Goal: Navigation & Orientation: Understand site structure

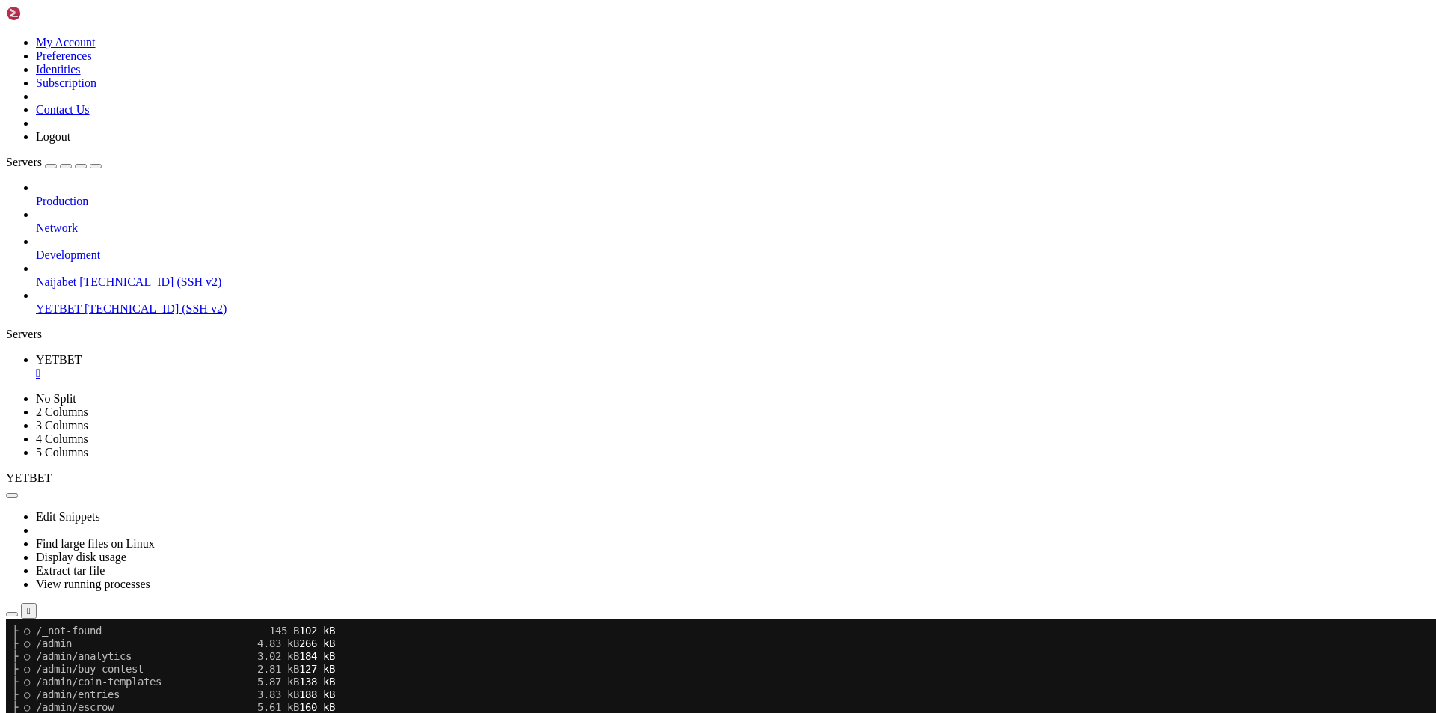
scroll to position [8682, 0]
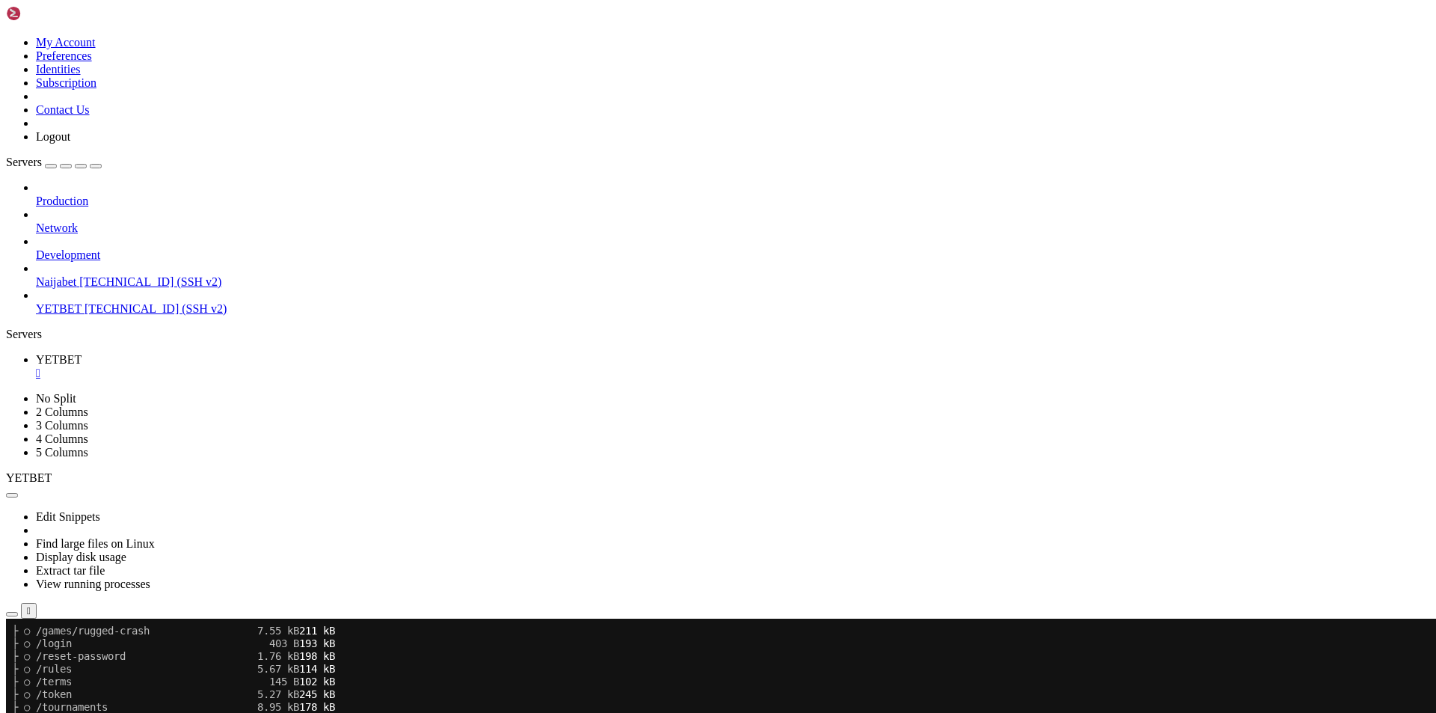
scroll to position [11084, 0]
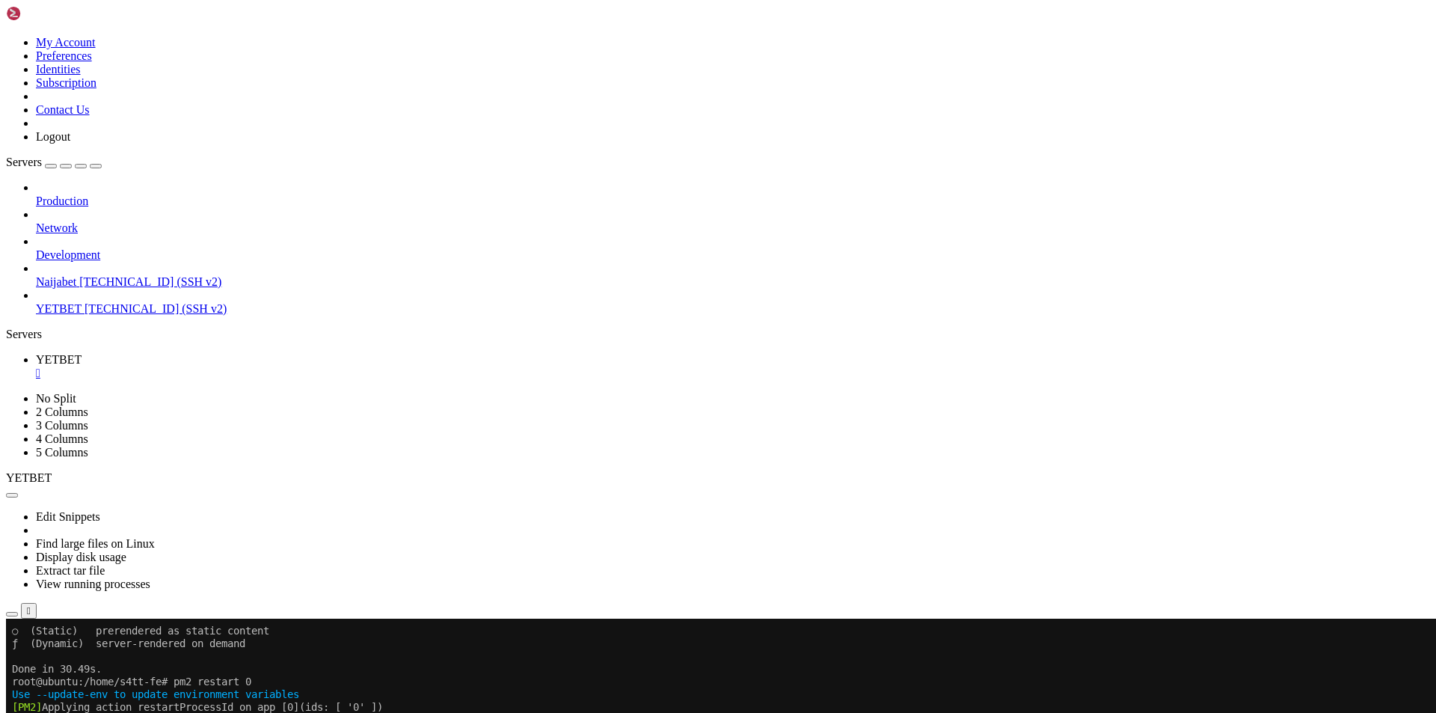
scroll to position [11364, 0]
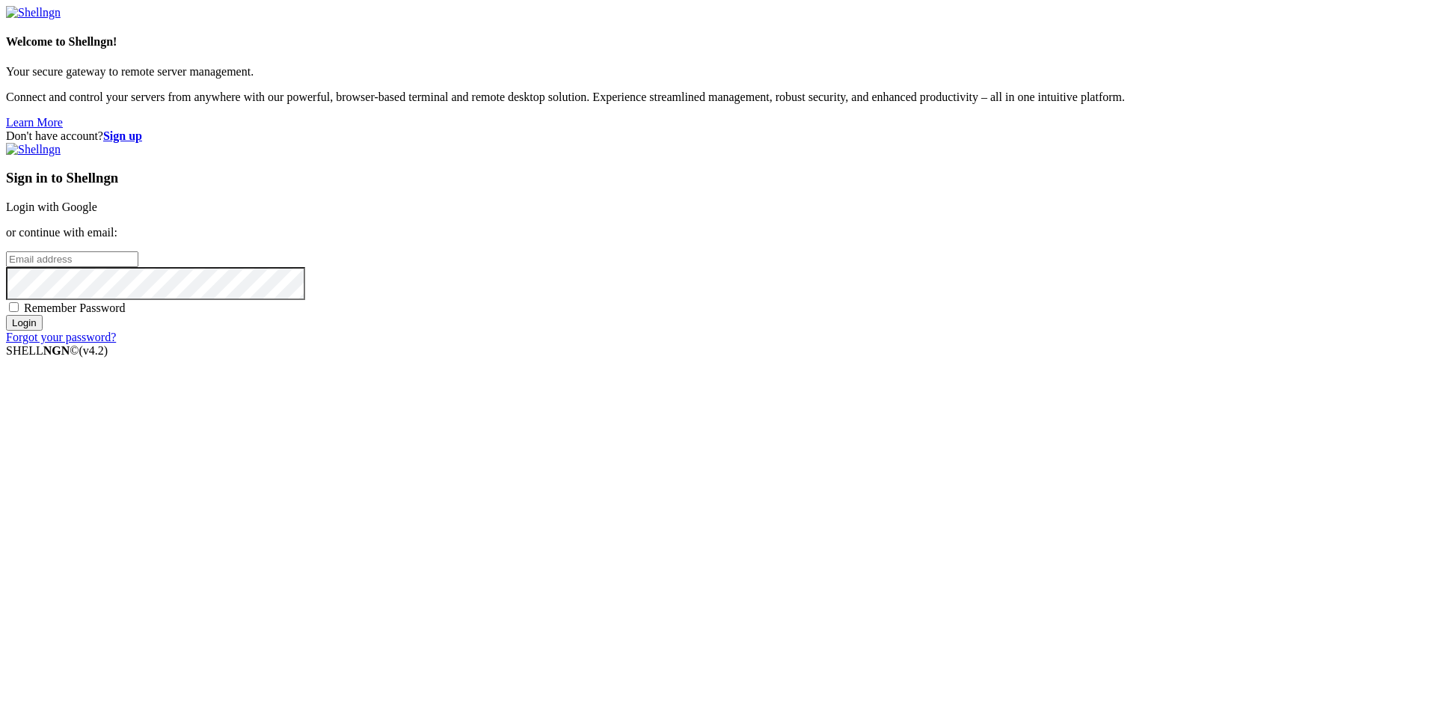
click at [97, 213] on link "Login with Google" at bounding box center [51, 206] width 91 height 13
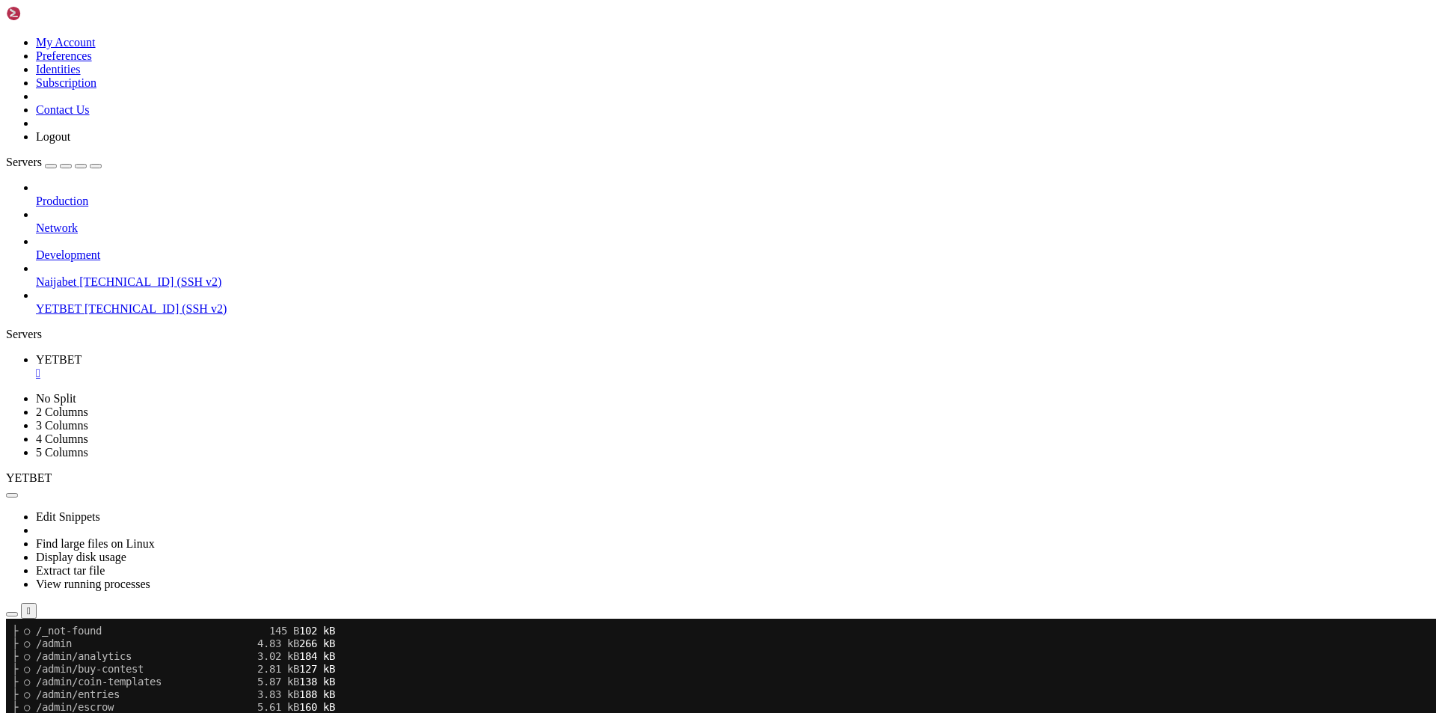
scroll to position [12076, 0]
